Goal: Transaction & Acquisition: Purchase product/service

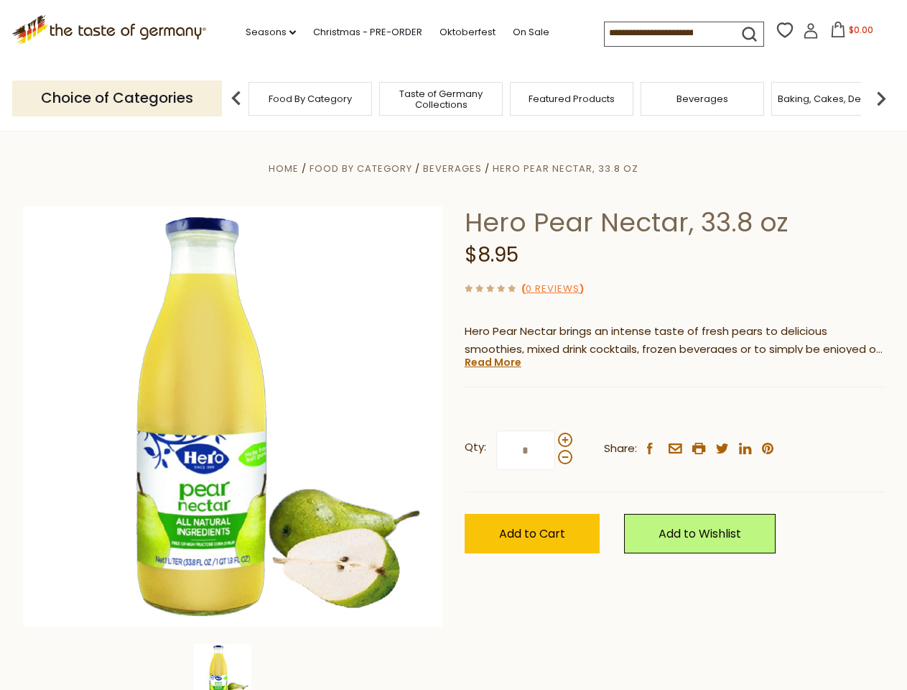
click at [453, 345] on div "Home Food By Category [GEOGRAPHIC_DATA] Hero Pear Nectar, 33.8 oz Hero Pear Nec…" at bounding box center [454, 435] width 884 height 553
click at [265, 32] on link "Seasons dropdown_arrow" at bounding box center [271, 32] width 50 height 16
click at [667, 33] on input at bounding box center [665, 32] width 121 height 20
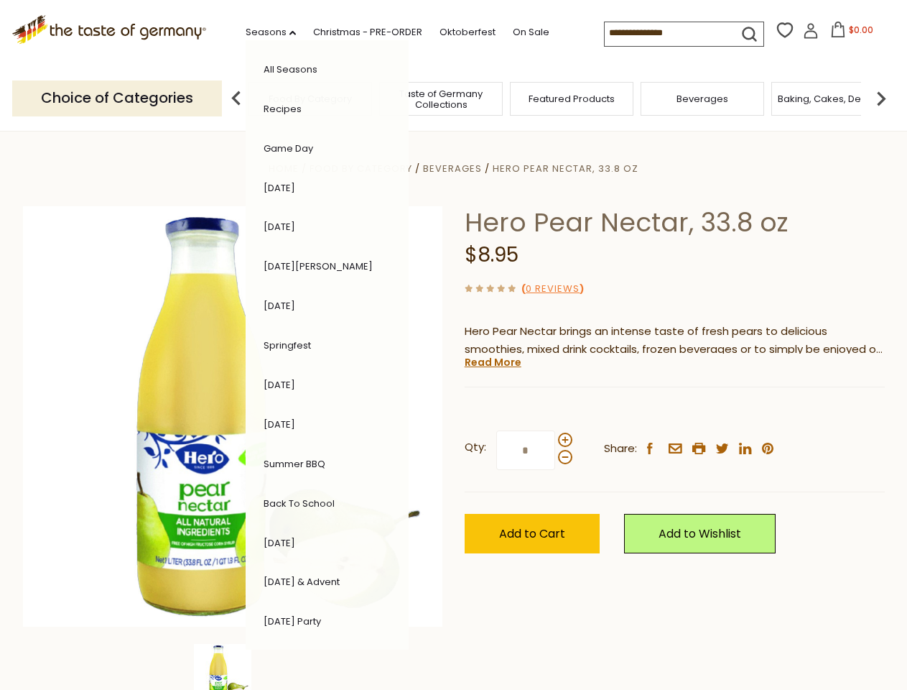
click at [849, 34] on span "$0.00" at bounding box center [861, 30] width 24 height 12
click at [246, 98] on div "All Seasons Recipes Game Day [DATE] [DATE] [DATE][PERSON_NAME] [DATE] Springfes…" at bounding box center [327, 344] width 163 height 609
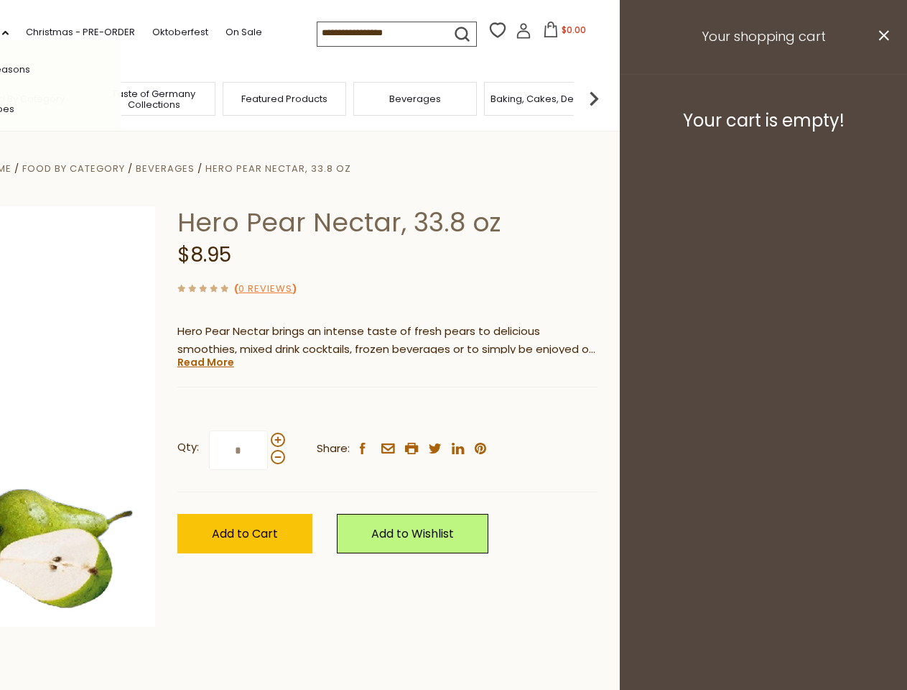
click at [881, 98] on footer "Your cart is empty!" at bounding box center [763, 120] width 287 height 93
click at [453, 410] on div "Qty: * Share: facebook email printer twitter linkedin pinterest" at bounding box center [387, 450] width 420 height 83
click at [233, 667] on div "Home Food By Category [GEOGRAPHIC_DATA] Hero Pear Nectar, 33.8 oz Hero Pear Nec…" at bounding box center [167, 435] width 884 height 553
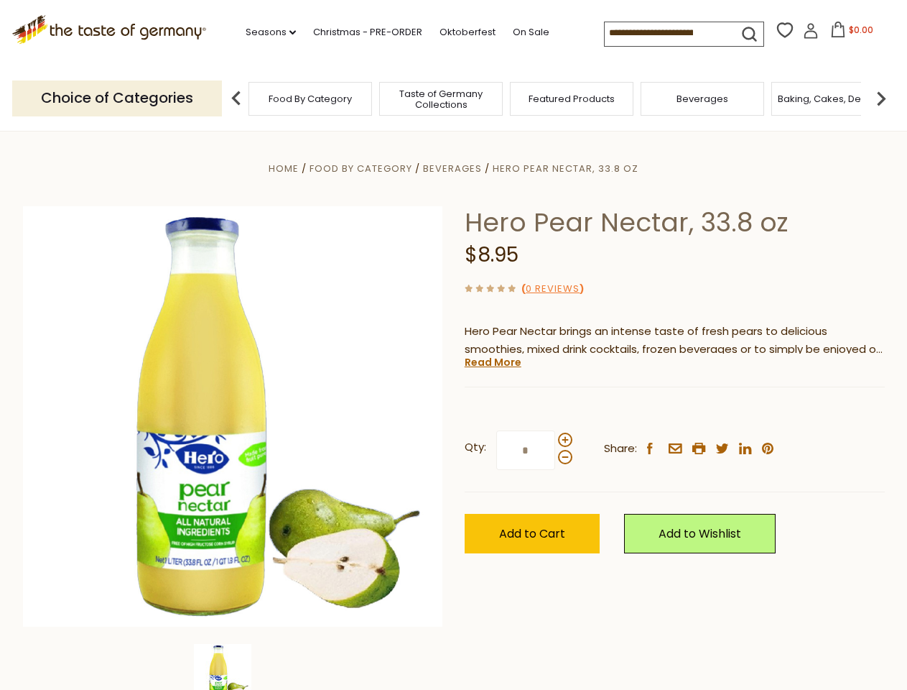
click at [233, 667] on img at bounding box center [222, 672] width 57 height 57
click at [492, 362] on link "Read More" at bounding box center [493, 362] width 57 height 14
